Goal: Use online tool/utility: Utilize a website feature to perform a specific function

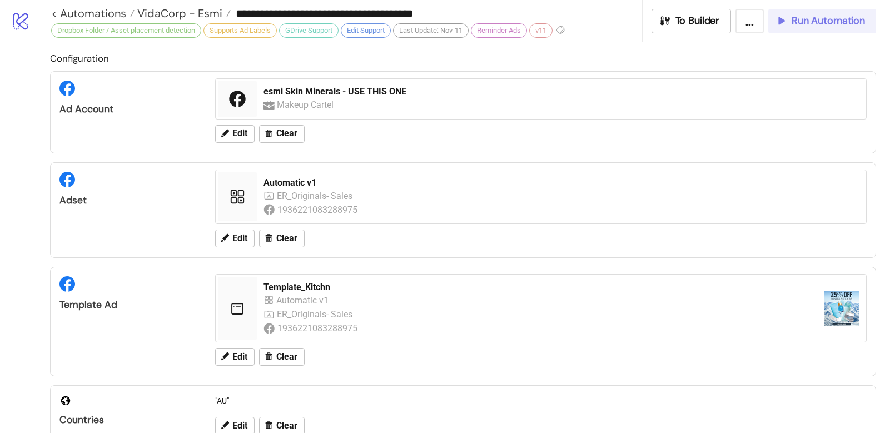
drag, startPoint x: 0, startPoint y: 0, endPoint x: 837, endPoint y: 27, distance: 837.3
click at [837, 27] on button "Run Automation" at bounding box center [822, 21] width 108 height 24
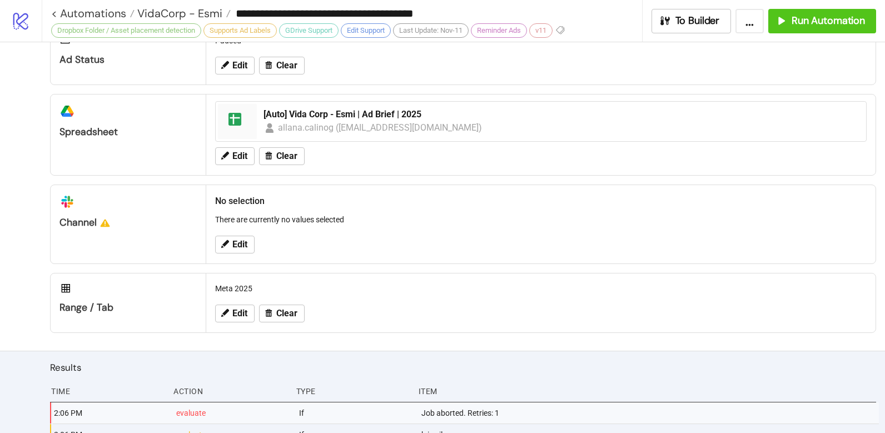
scroll to position [607, 0]
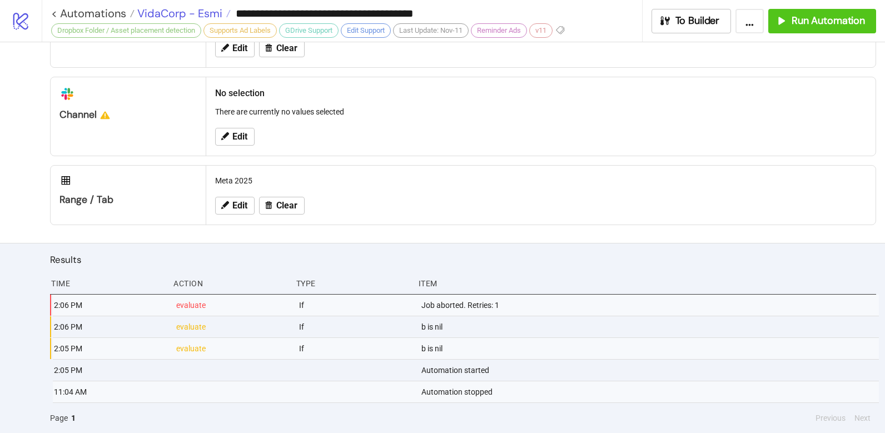
click at [184, 11] on span "VidaCorp - Esmi" at bounding box center [178, 13] width 88 height 14
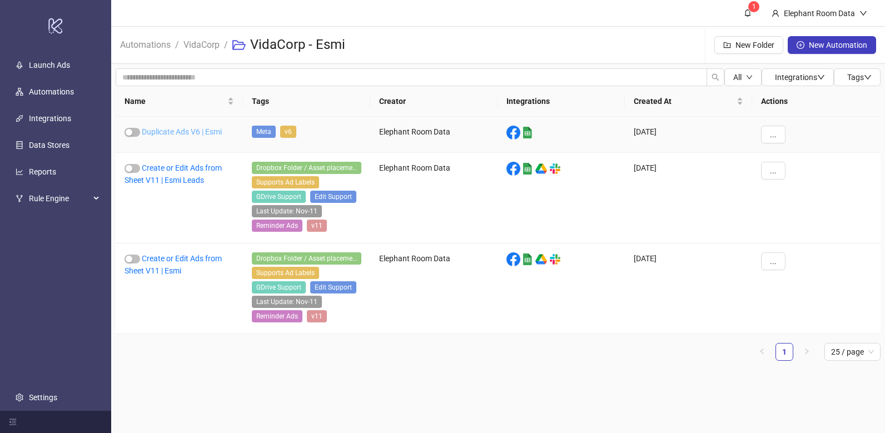
click at [196, 132] on link "Duplicate Ads V6 | Esmi" at bounding box center [182, 131] width 80 height 9
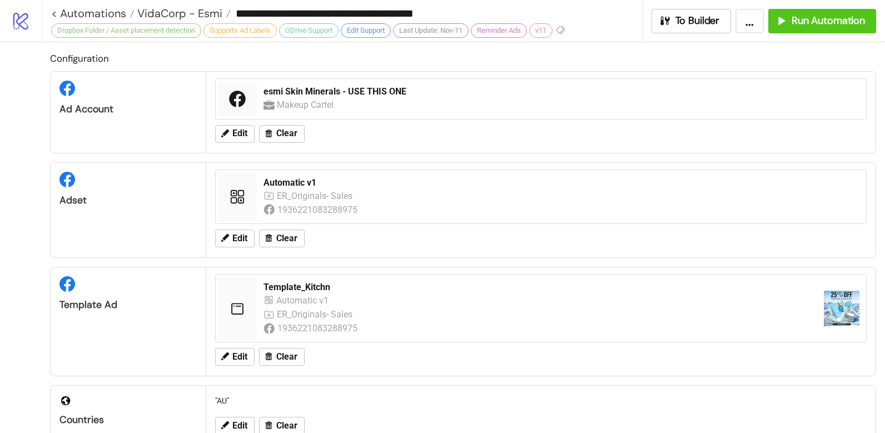
type input "**********"
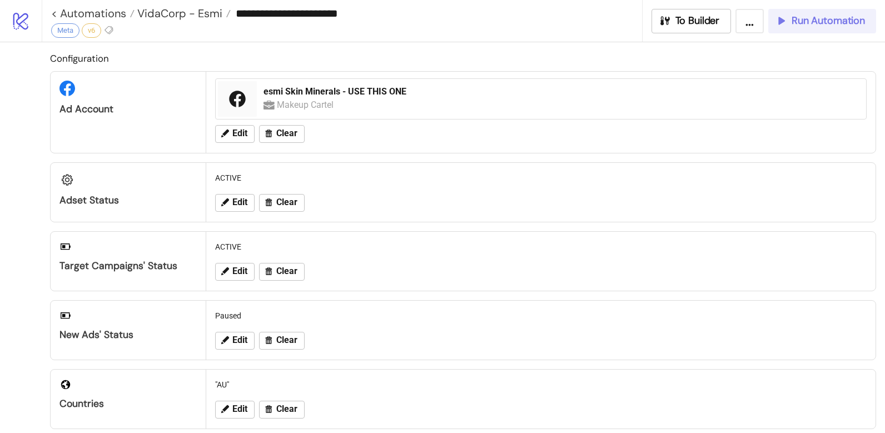
click at [799, 24] on span "Run Automation" at bounding box center [827, 20] width 73 height 13
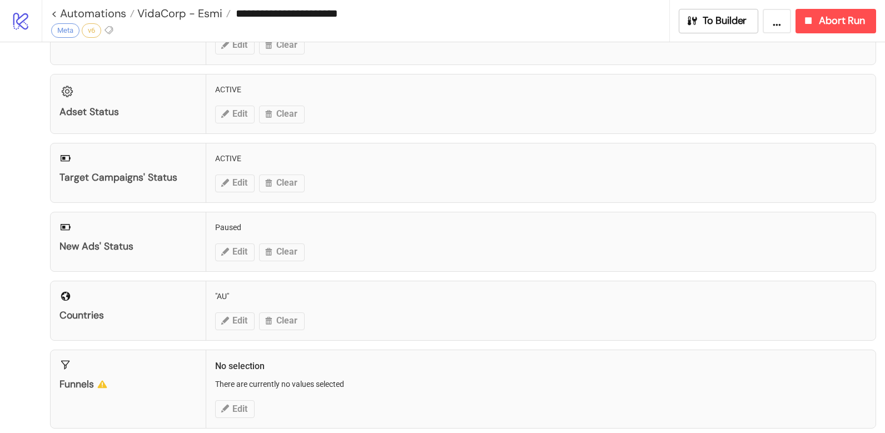
scroll to position [96, 0]
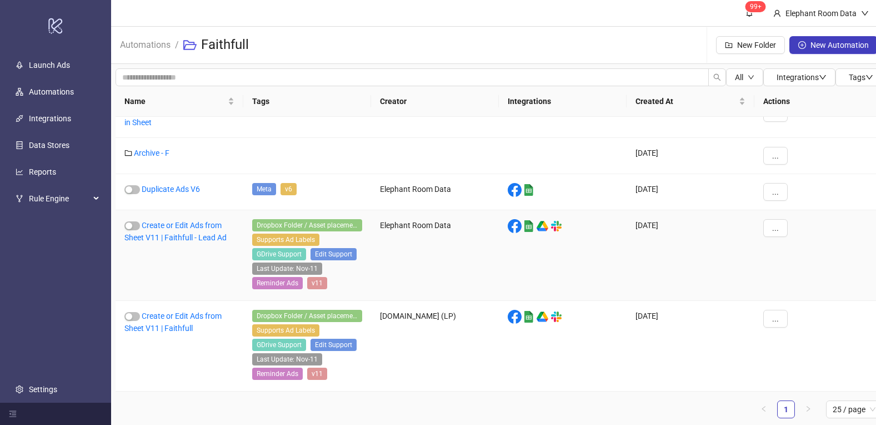
scroll to position [2, 0]
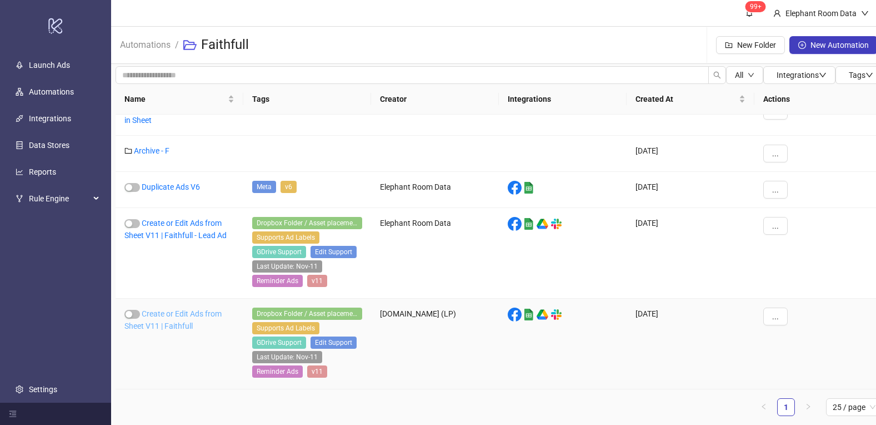
click at [183, 327] on link "Create or Edit Ads from Sheet V11 | Faithfull" at bounding box center [172, 319] width 97 height 21
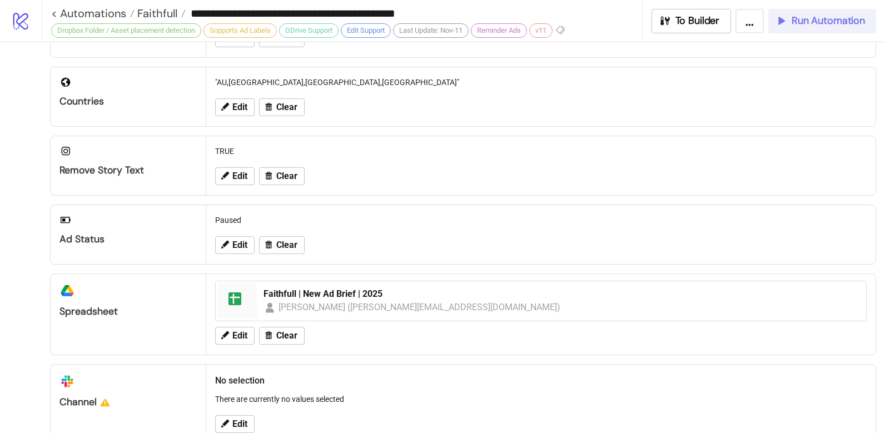
scroll to position [325, 0]
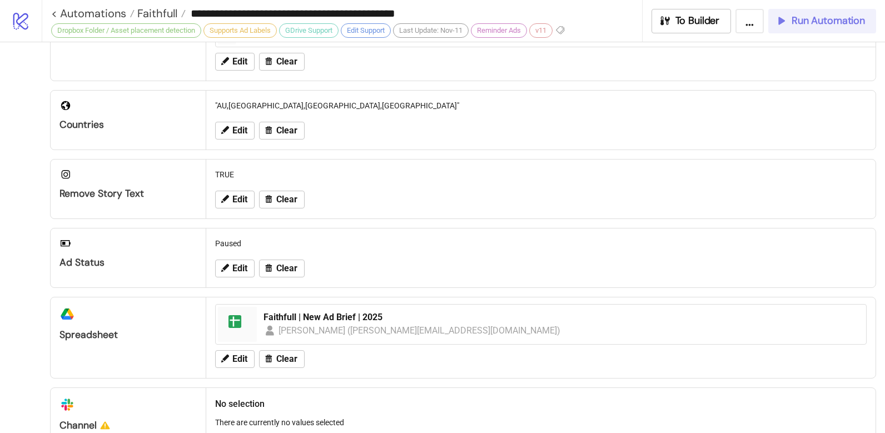
click at [846, 14] on span "Run Automation" at bounding box center [827, 20] width 73 height 13
